Goal: Task Accomplishment & Management: Manage account settings

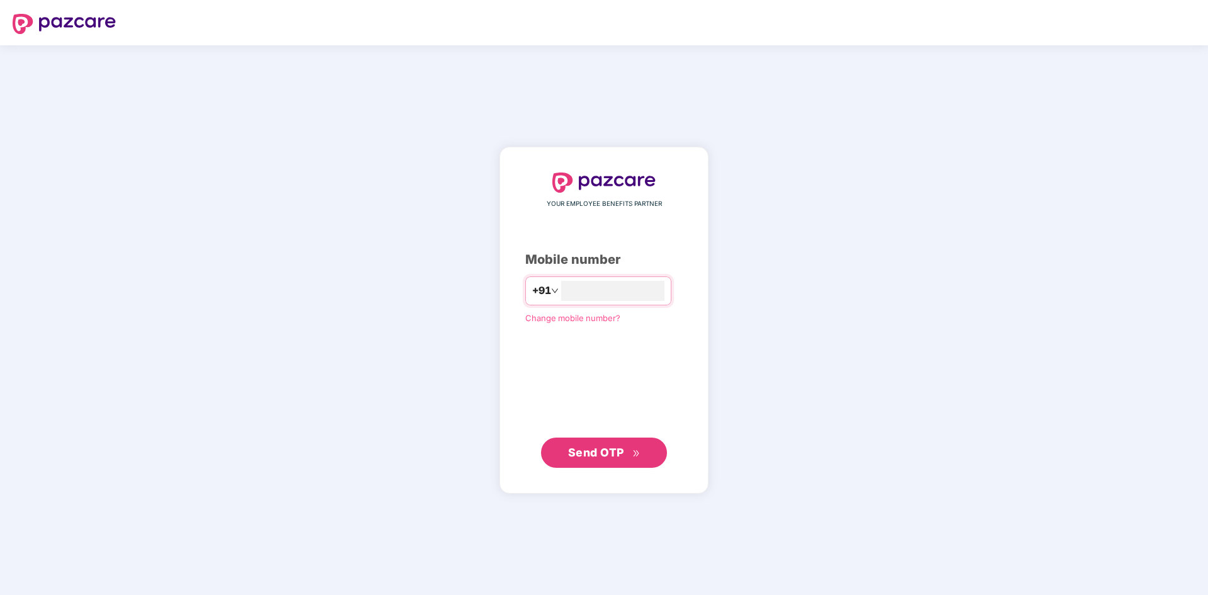
type input "**********"
click at [619, 445] on span "Send OTP" at bounding box center [604, 453] width 72 height 18
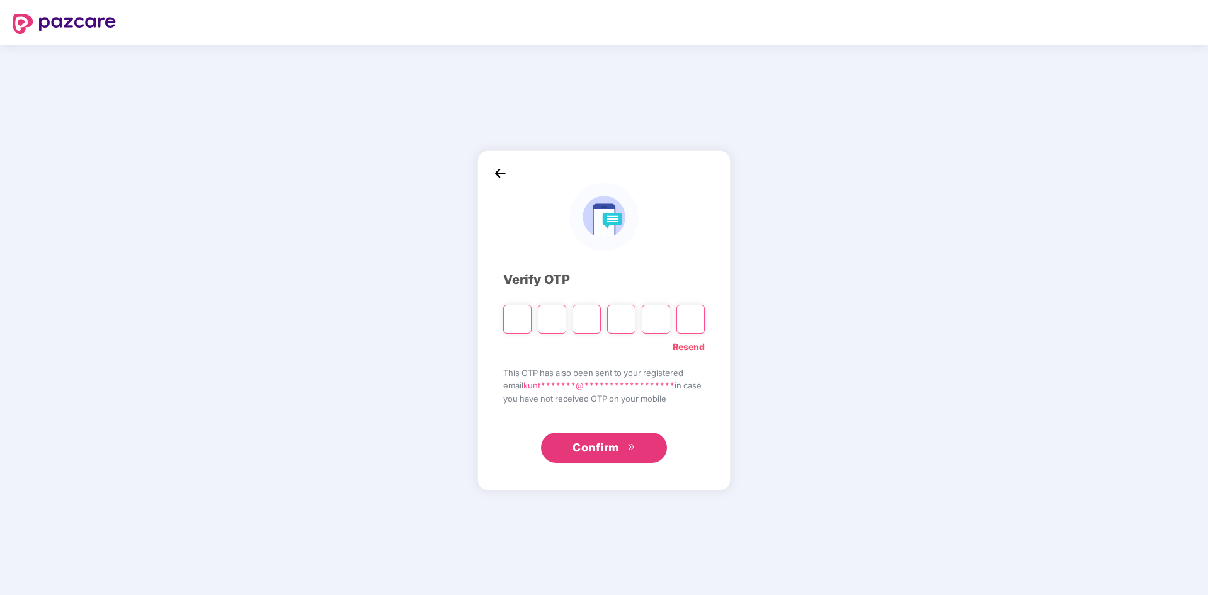
type input "*"
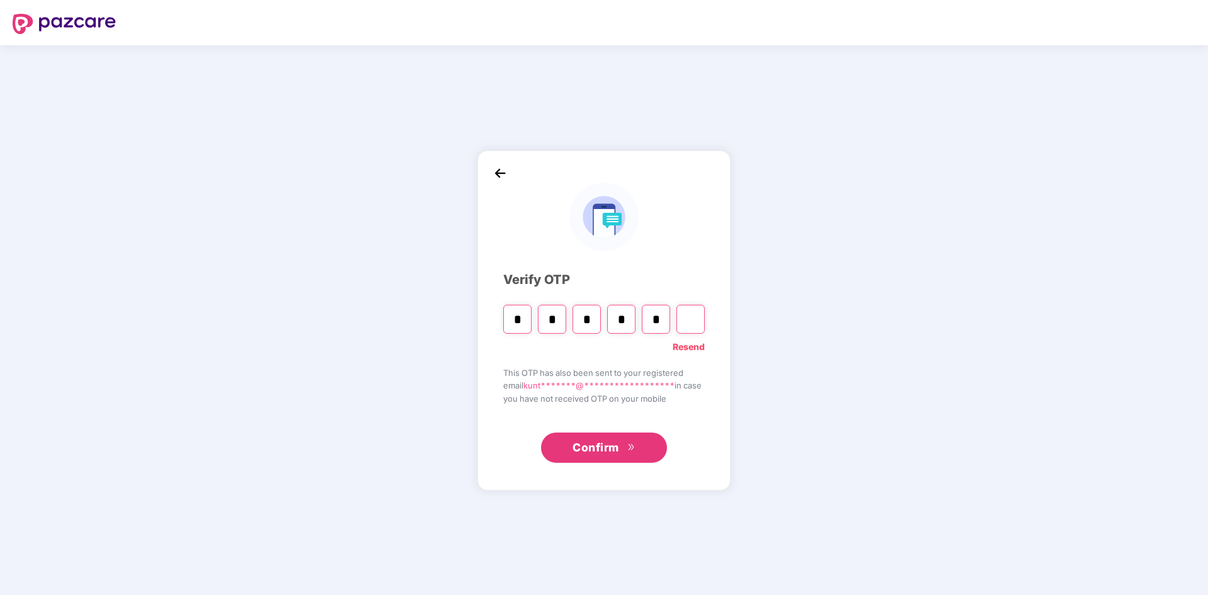
type input "*"
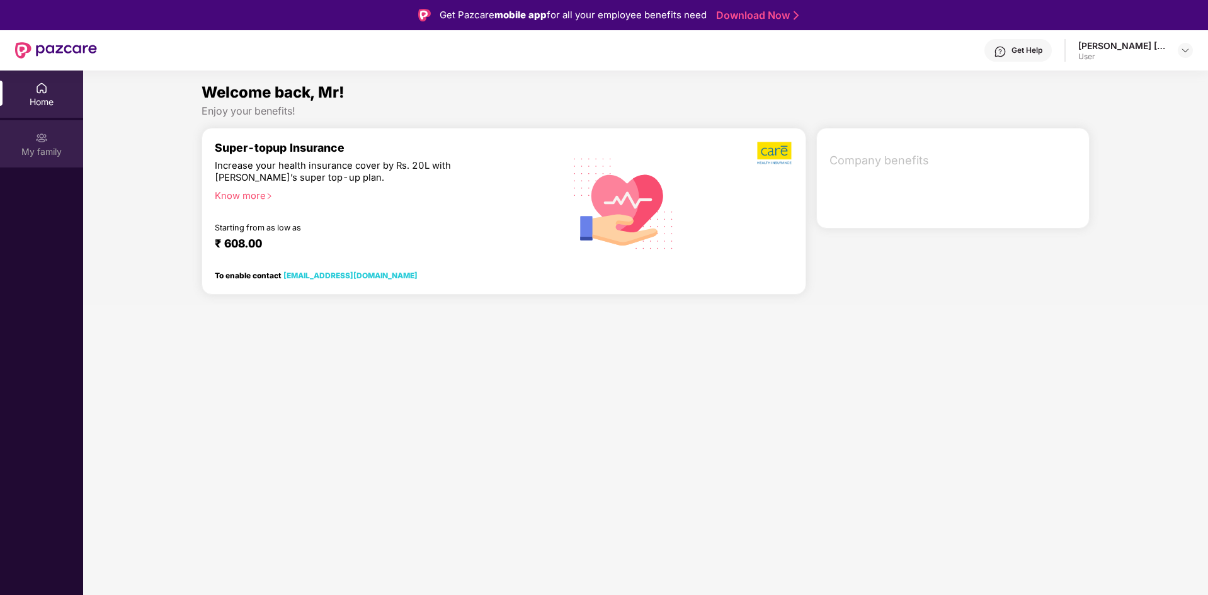
click at [43, 144] on img at bounding box center [41, 138] width 13 height 13
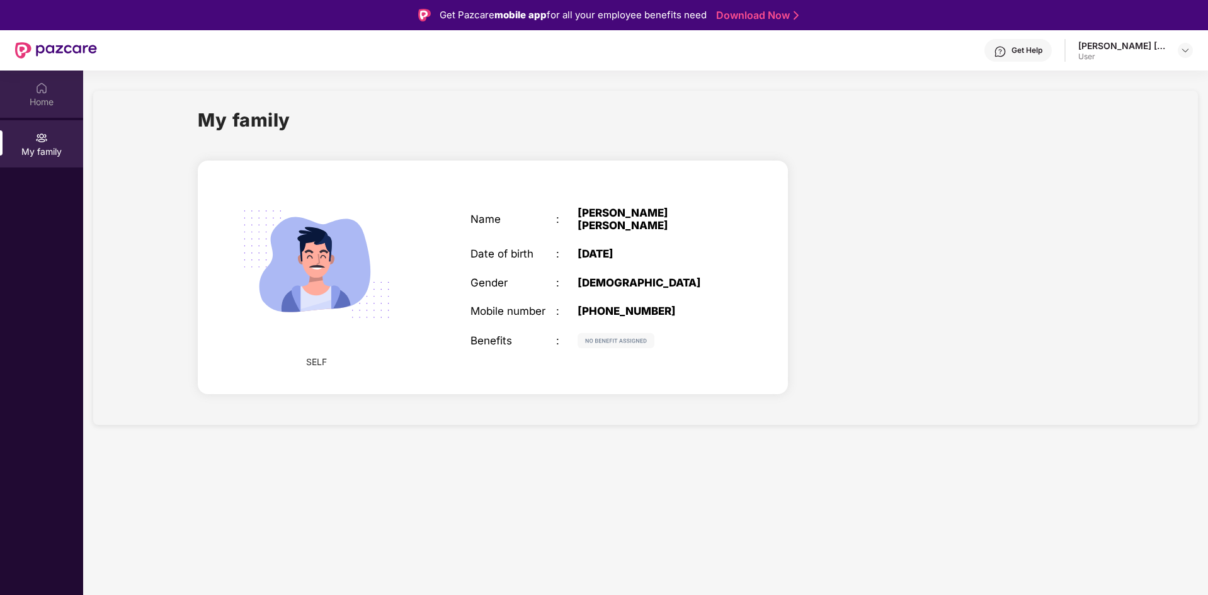
click at [42, 96] on div "Home" at bounding box center [41, 102] width 83 height 13
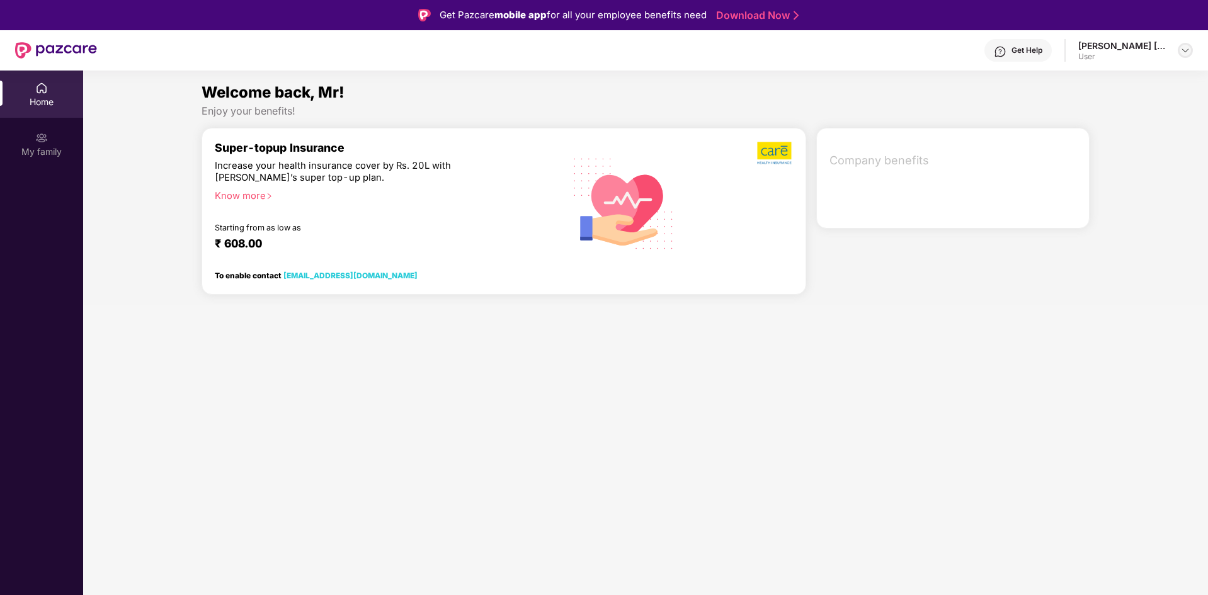
click at [1183, 47] on img at bounding box center [1186, 50] width 10 height 10
click at [1118, 86] on div "Logout" at bounding box center [1127, 80] width 164 height 25
